Goal: Task Accomplishment & Management: Use online tool/utility

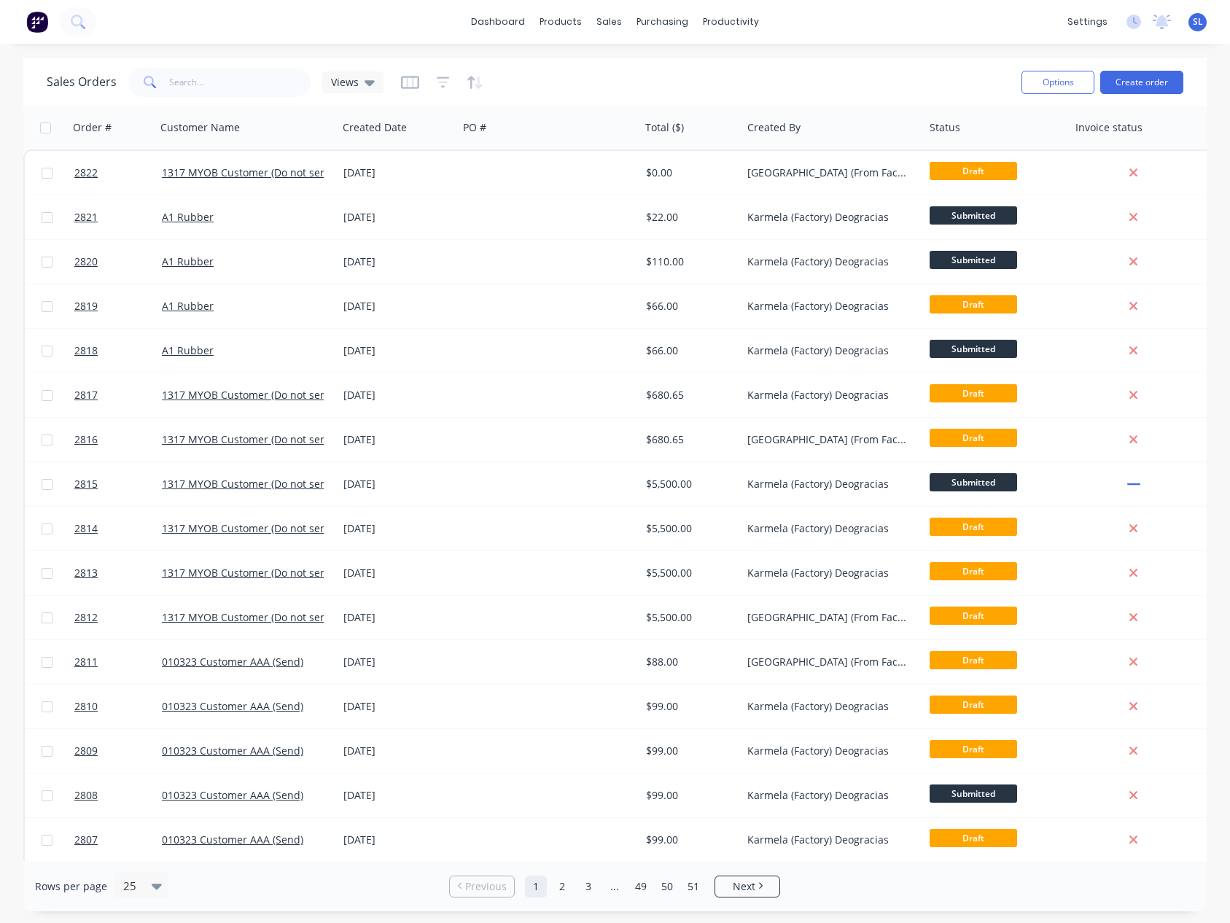
click at [680, 77] on div "Sales Orders Views" at bounding box center [528, 82] width 963 height 36
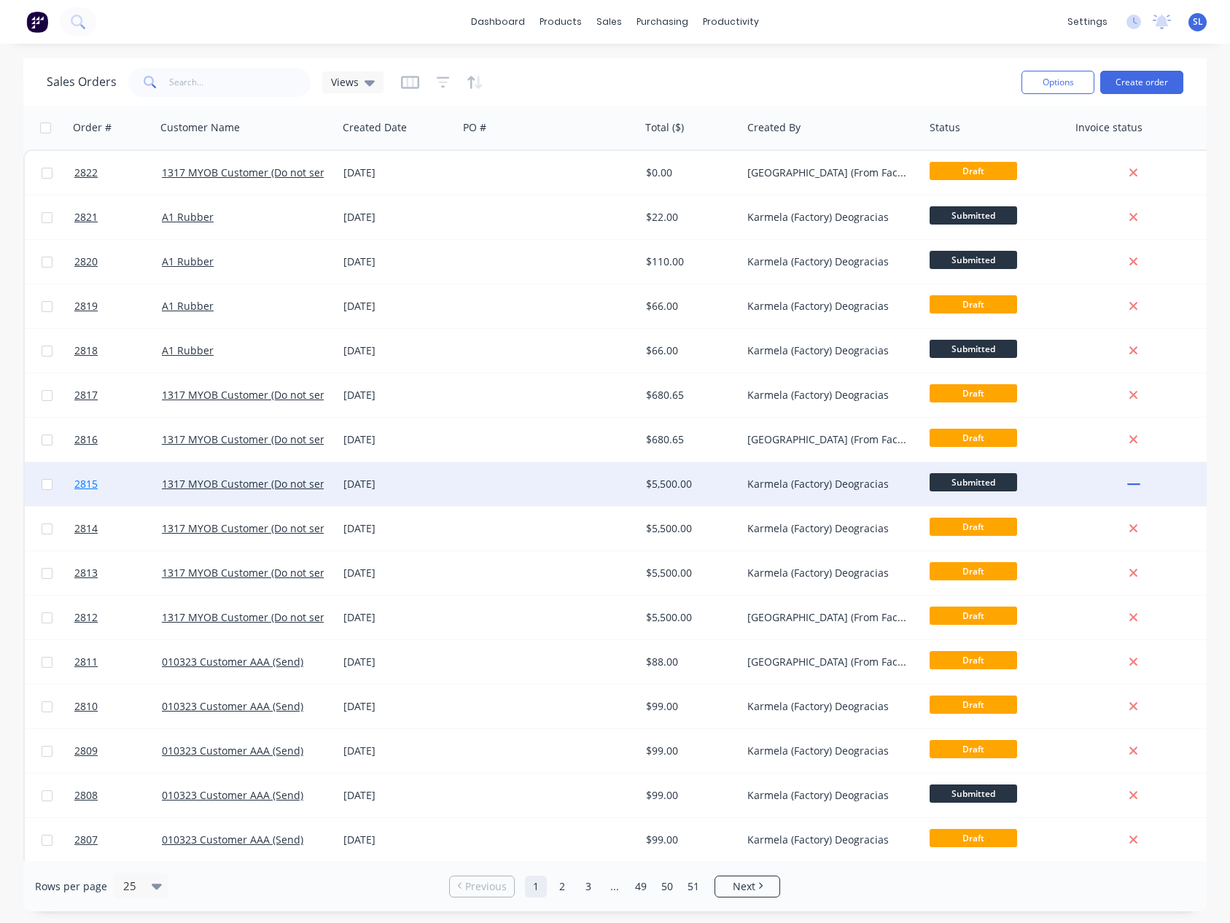
click at [97, 485] on span "2815" at bounding box center [85, 484] width 23 height 15
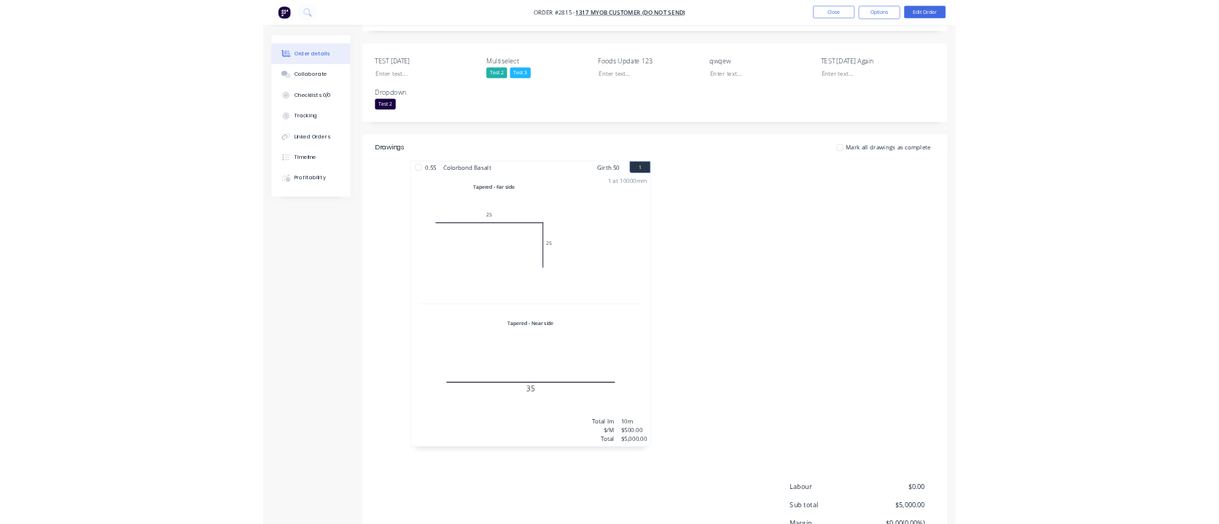
scroll to position [339, 0]
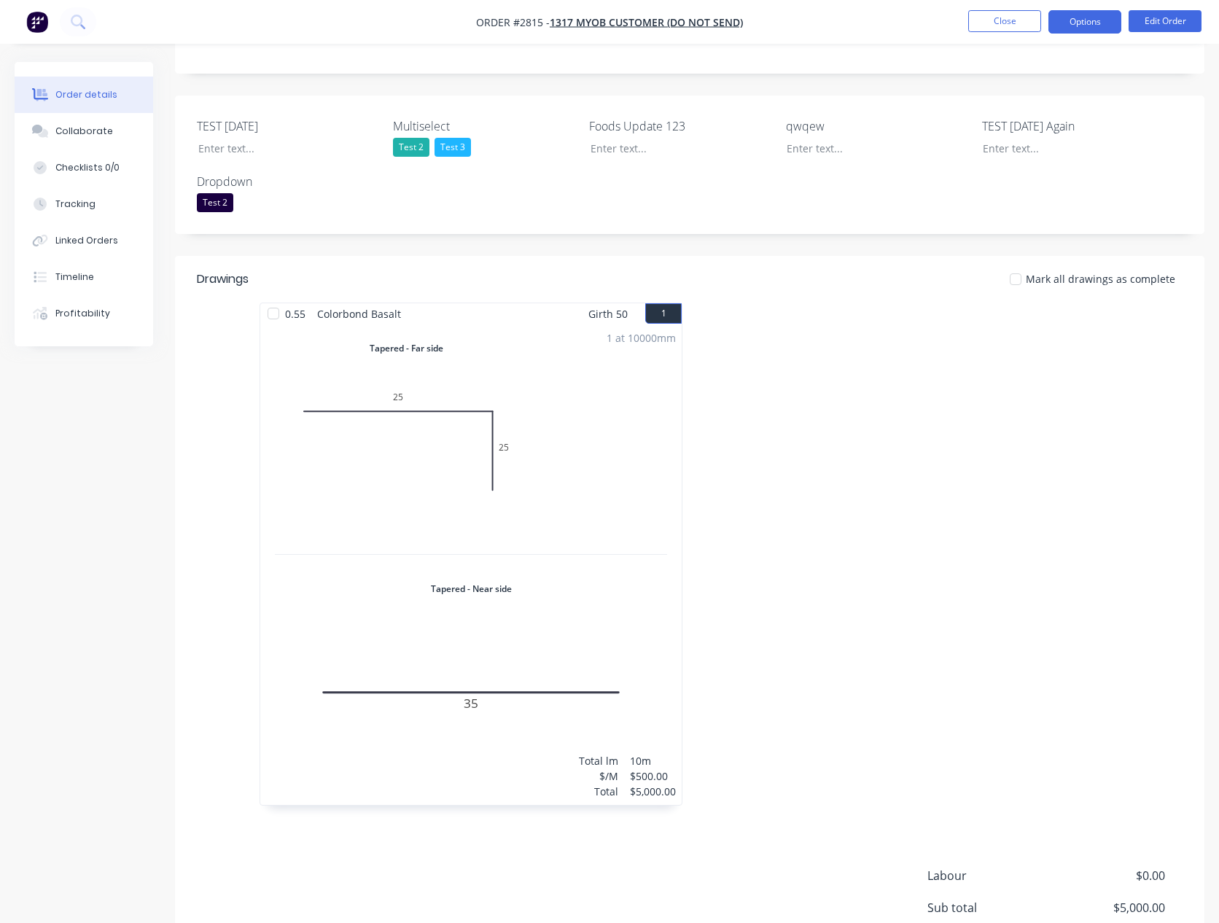
click at [1055, 29] on button "Options" at bounding box center [1084, 21] width 73 height 23
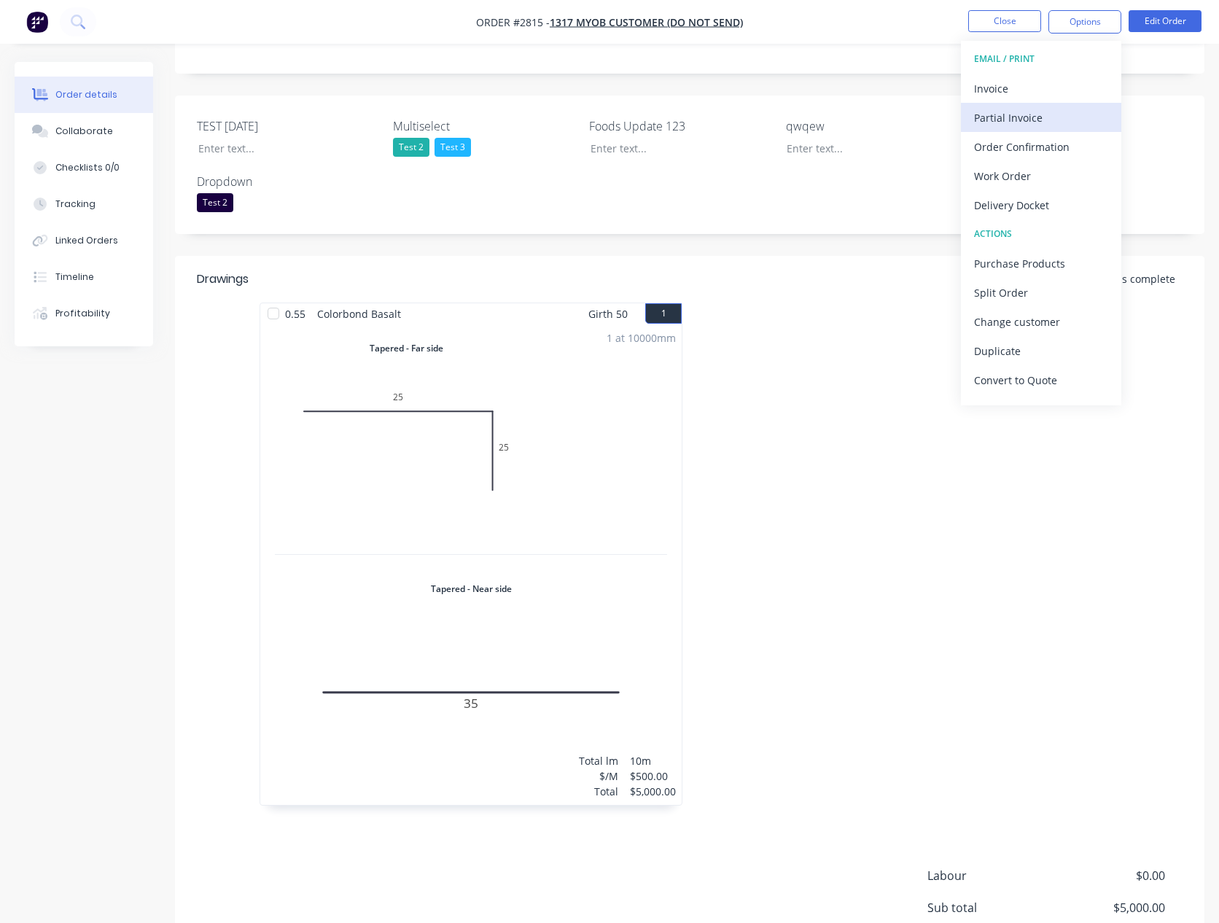
click at [1016, 117] on div "Partial Invoice" at bounding box center [1041, 117] width 134 height 21
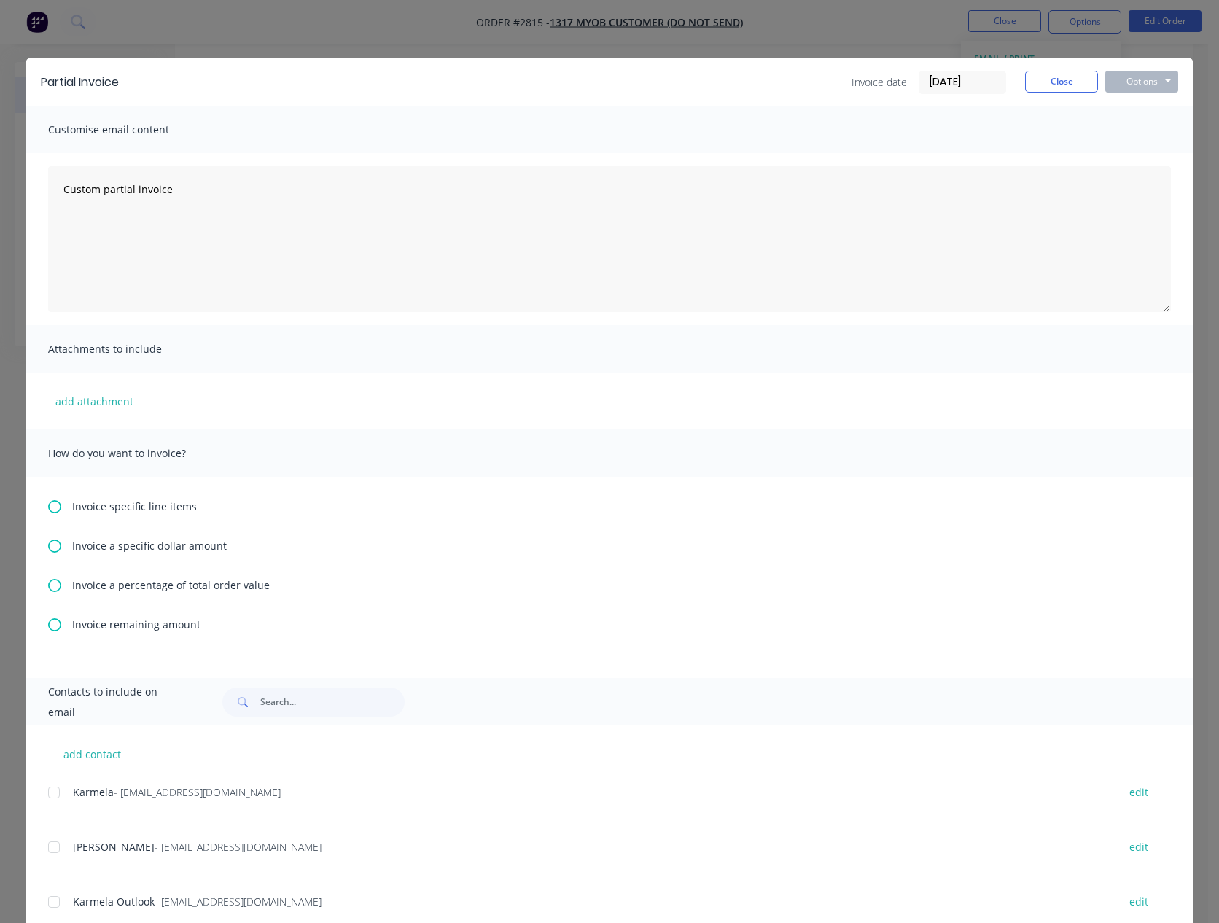
click at [131, 550] on span "Invoice a specific dollar amount" at bounding box center [149, 545] width 155 height 15
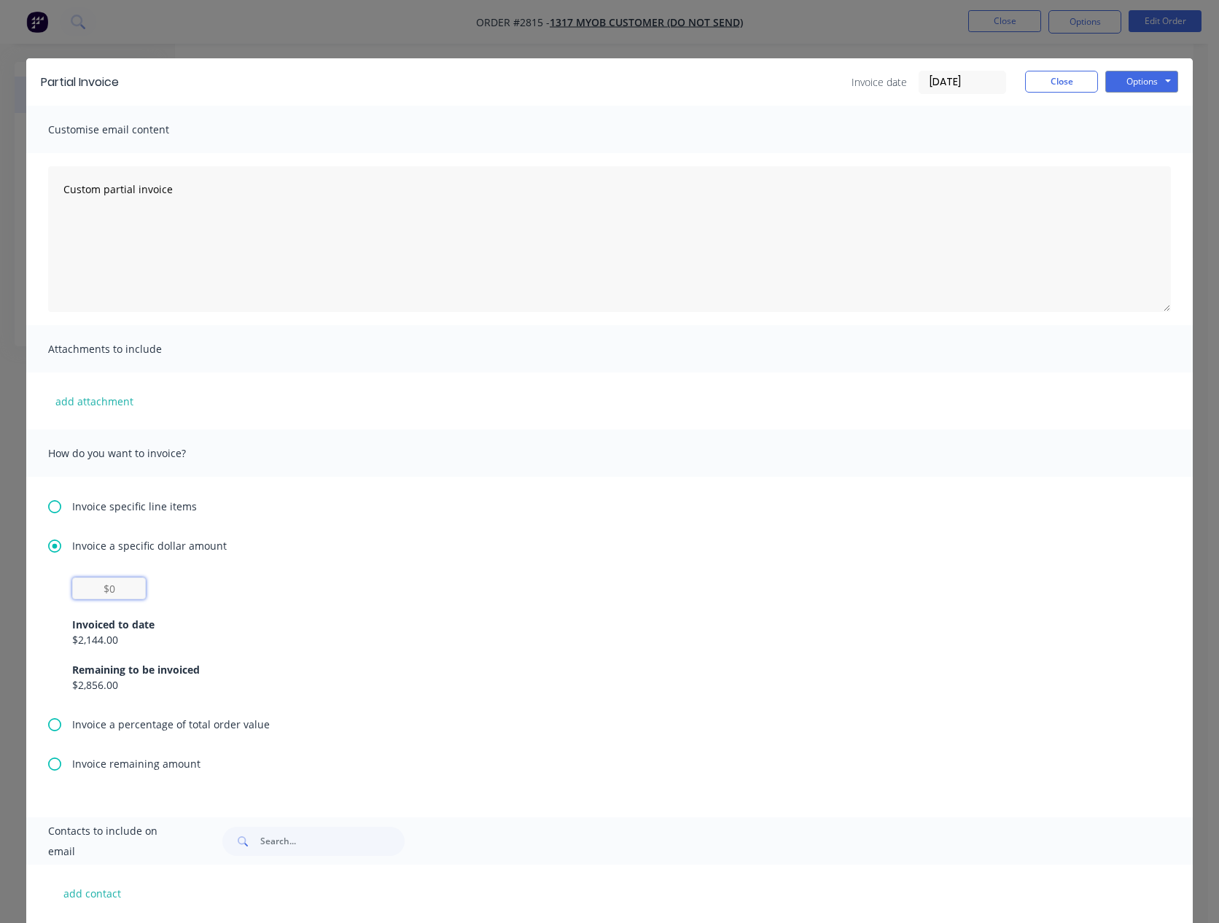
click at [112, 588] on input "text" at bounding box center [109, 588] width 74 height 22
type input "$250"
click at [588, 523] on div "Invoice specific line items Invoice a specific dollar amount $250 Invoiced to d…" at bounding box center [609, 647] width 1166 height 340
click at [1141, 74] on button "Options" at bounding box center [1141, 82] width 73 height 22
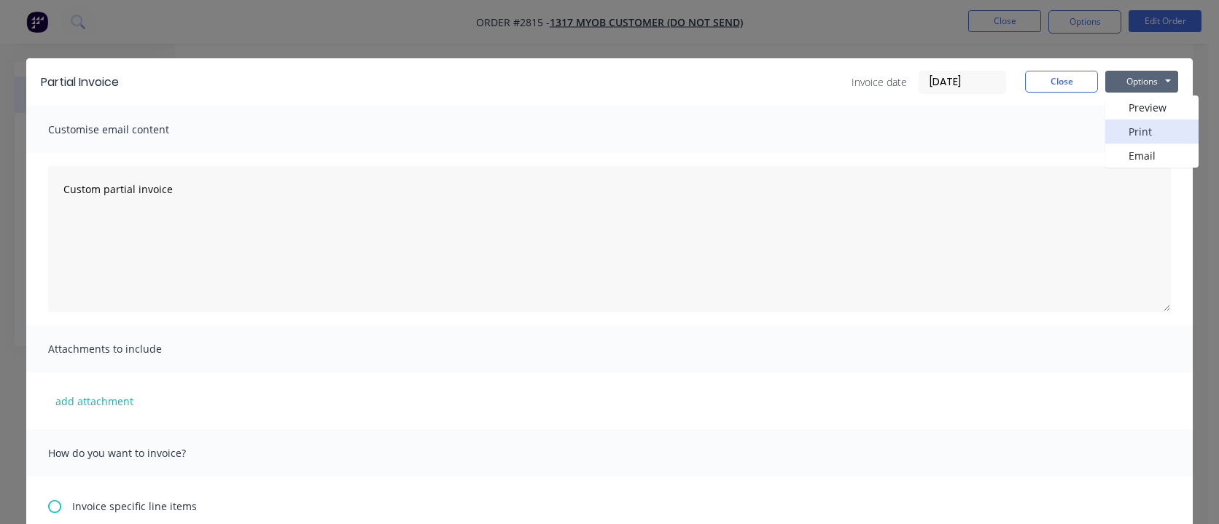
click at [1139, 124] on button "Print" at bounding box center [1151, 132] width 93 height 24
